Goal: Task Accomplishment & Management: Manage account settings

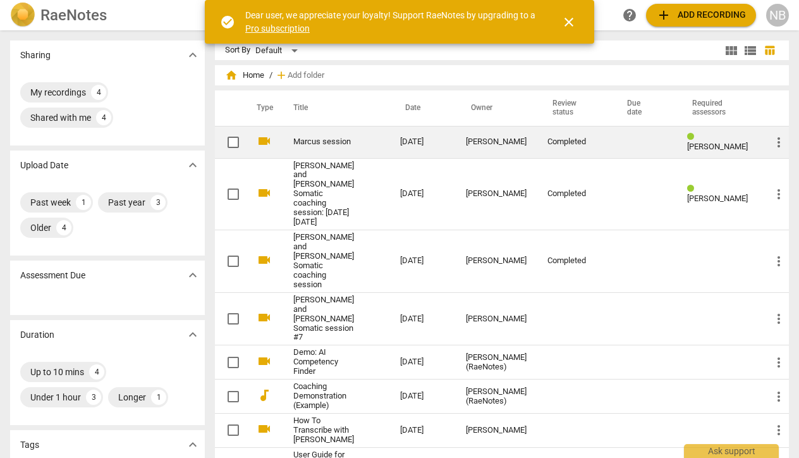
click at [319, 138] on link "Marcus session" at bounding box center [323, 141] width 61 height 9
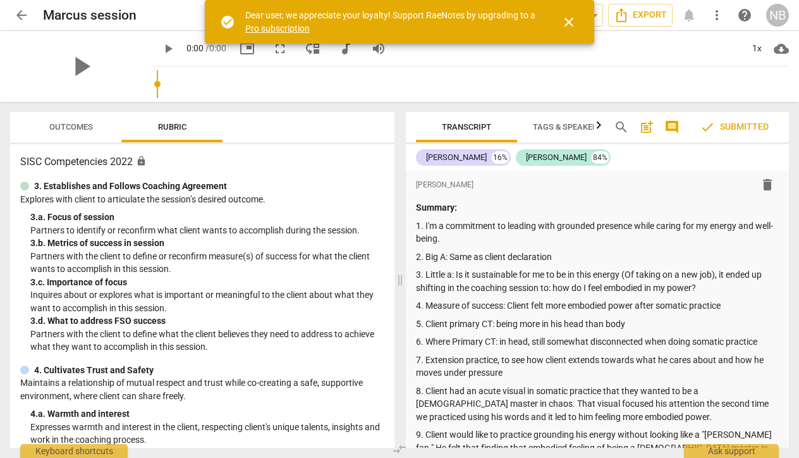
click at [569, 20] on span "close" at bounding box center [568, 22] width 15 height 15
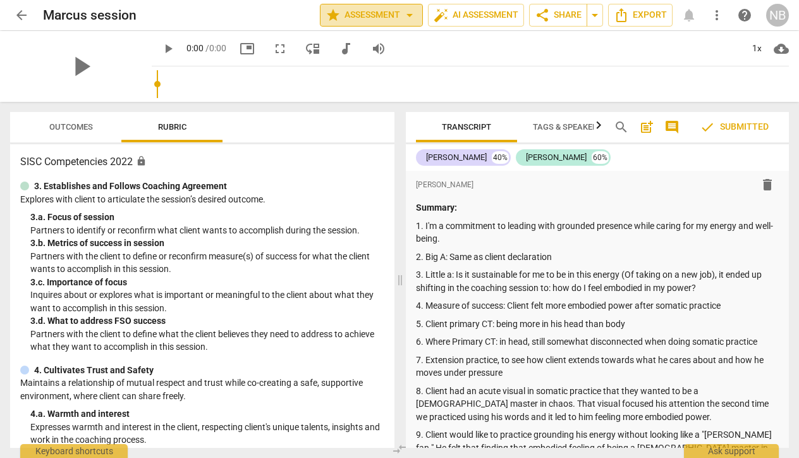
click at [407, 13] on span "arrow_drop_down" at bounding box center [409, 15] width 15 height 15
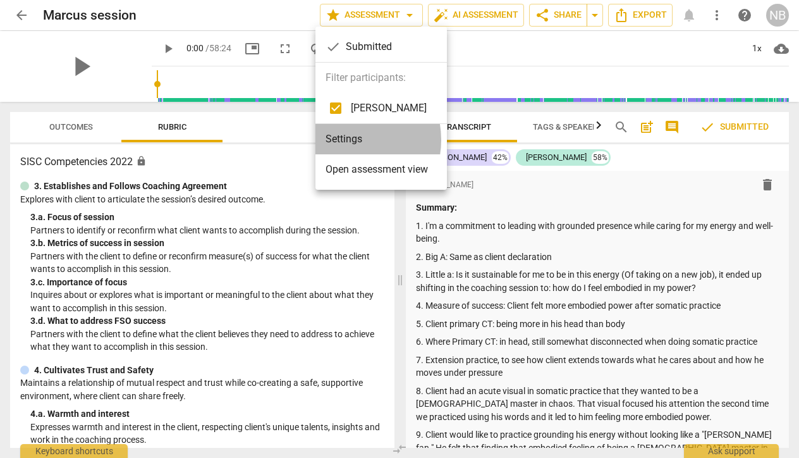
click at [346, 140] on li "Settings" at bounding box center [382, 139] width 132 height 30
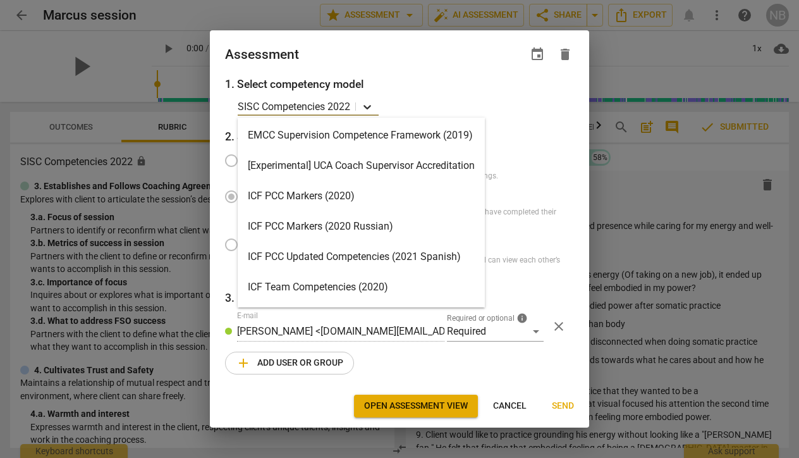
click at [368, 109] on icon at bounding box center [368, 108] width 8 height 4
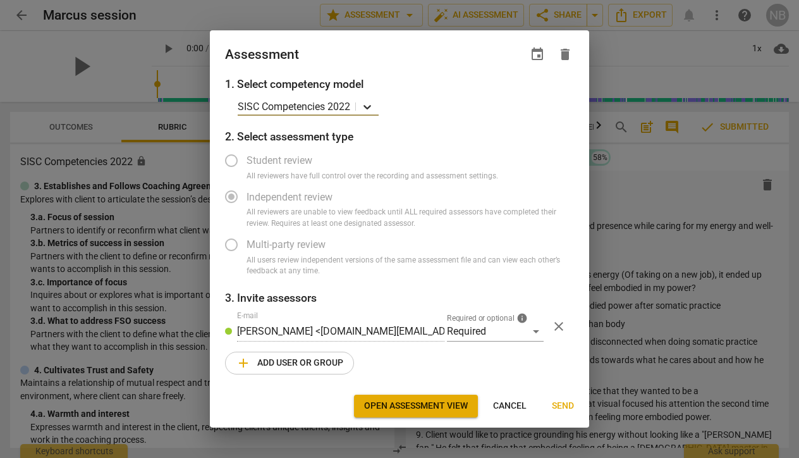
click at [368, 107] on icon at bounding box center [367, 107] width 13 height 13
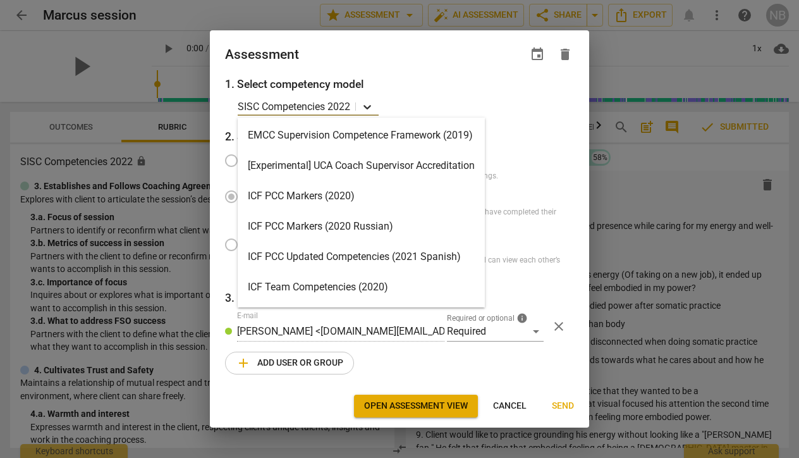
click at [370, 109] on icon at bounding box center [368, 108] width 8 height 4
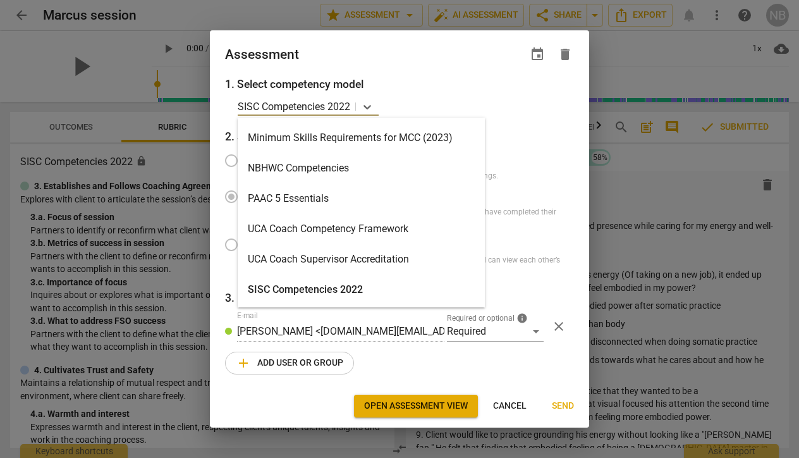
click at [334, 290] on div "SISC Competencies 2022" at bounding box center [361, 289] width 247 height 30
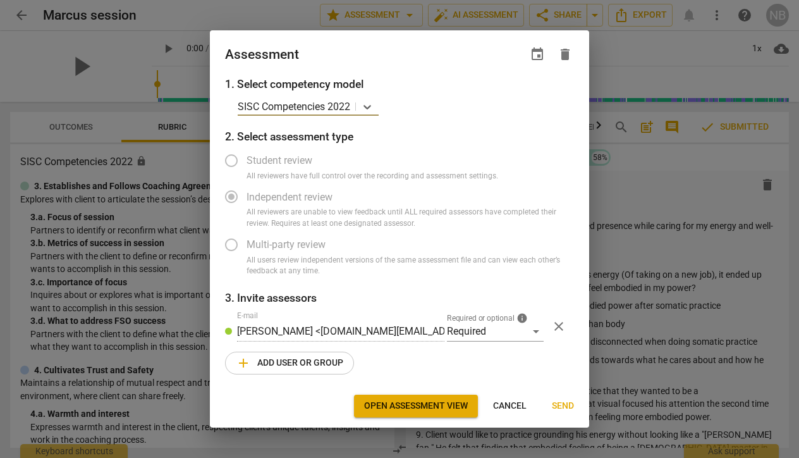
click at [310, 360] on span "add Add user or group" at bounding box center [289, 362] width 107 height 15
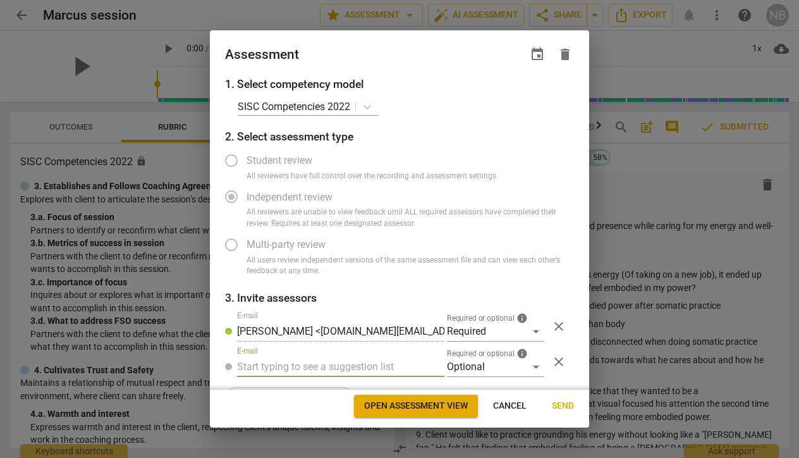
radio input "false"
type input "[EMAIL_ADDRESS][DOMAIN_NAME]"
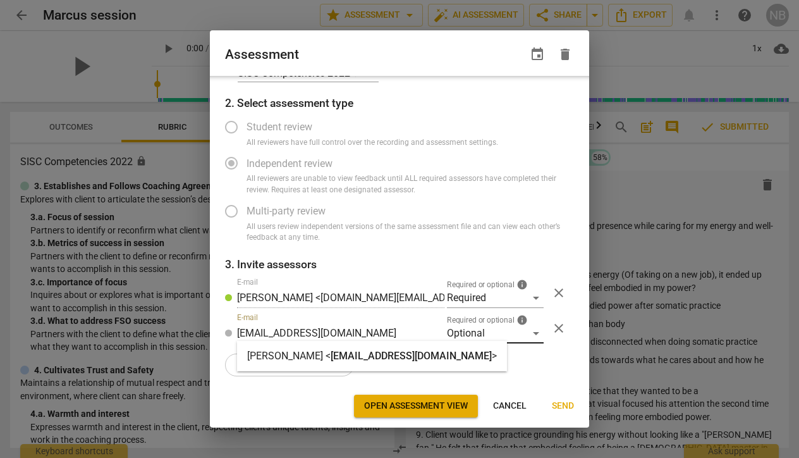
radio input "false"
type input "[EMAIL_ADDRESS][DOMAIN_NAME]"
click at [532, 332] on div "Optional" at bounding box center [495, 334] width 97 height 20
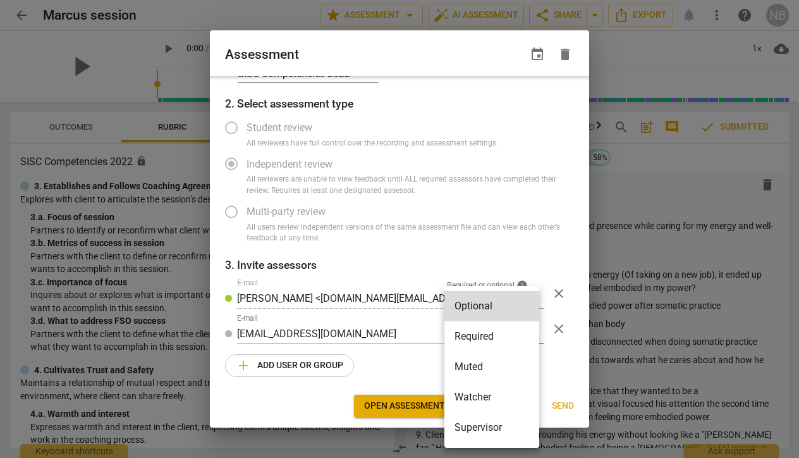
click at [427, 374] on div at bounding box center [399, 229] width 799 height 458
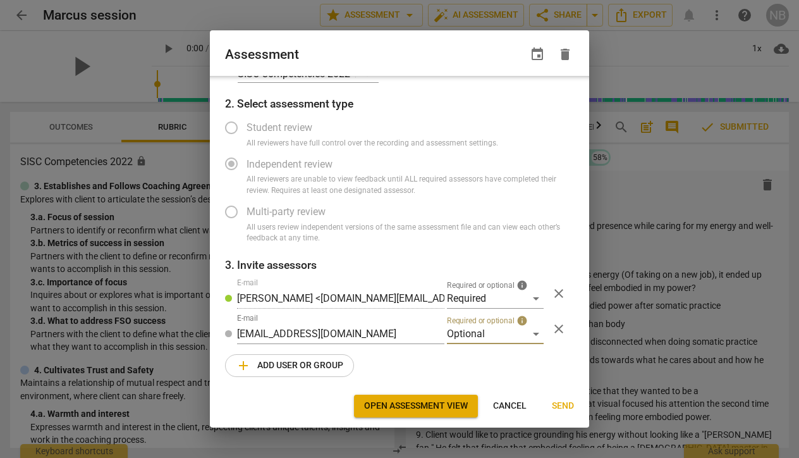
click at [321, 363] on span "add Add user or group" at bounding box center [289, 365] width 107 height 15
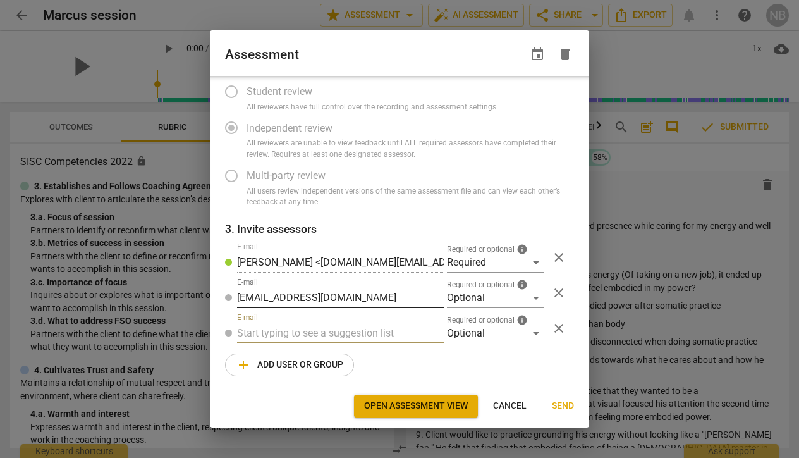
radio input "false"
paste input "[EMAIL_ADDRESS][DOMAIN_NAME]"
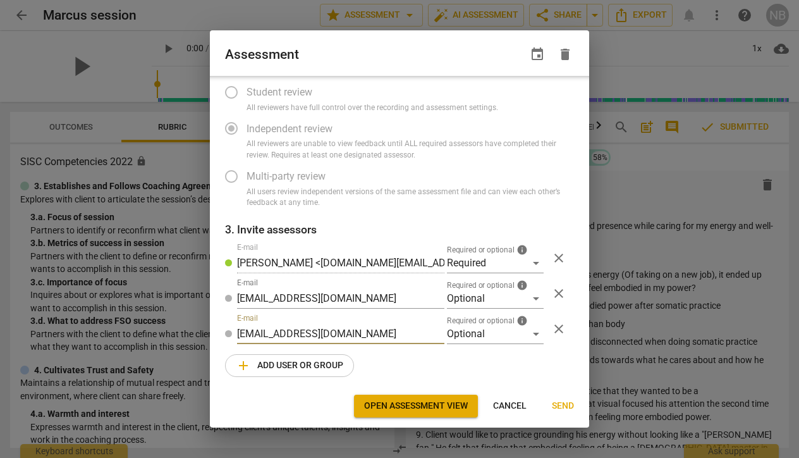
type input "[EMAIL_ADDRESS][DOMAIN_NAME]"
radio input "false"
click at [567, 405] on span "Send" at bounding box center [563, 406] width 22 height 13
